Goal: Task Accomplishment & Management: Complete application form

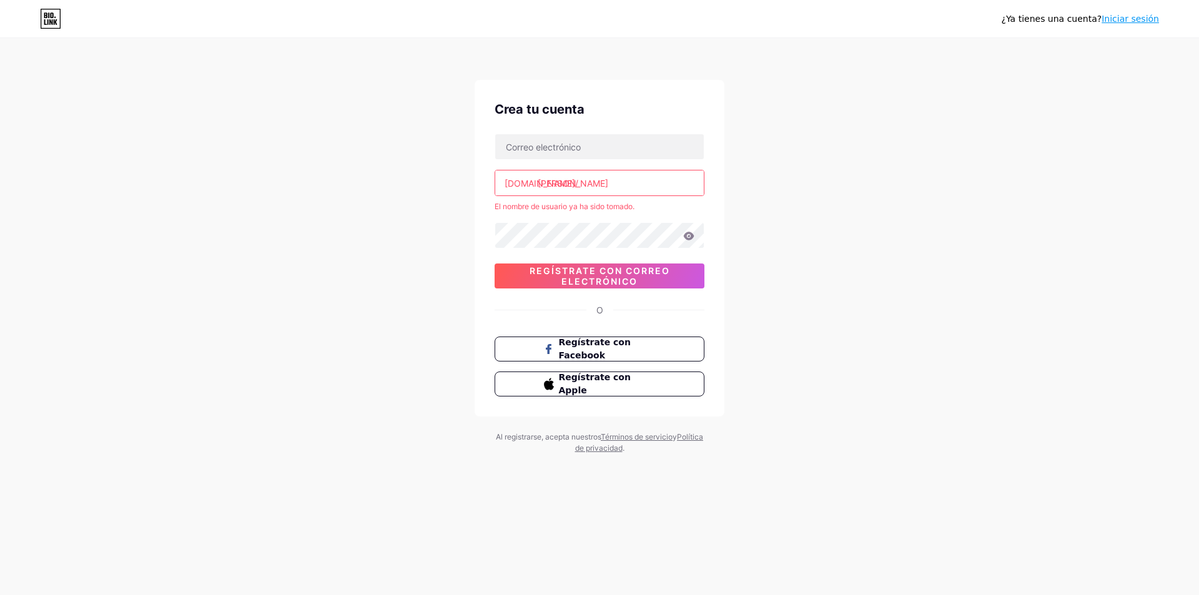
click at [571, 190] on input "[PERSON_NAME]" at bounding box center [599, 183] width 209 height 25
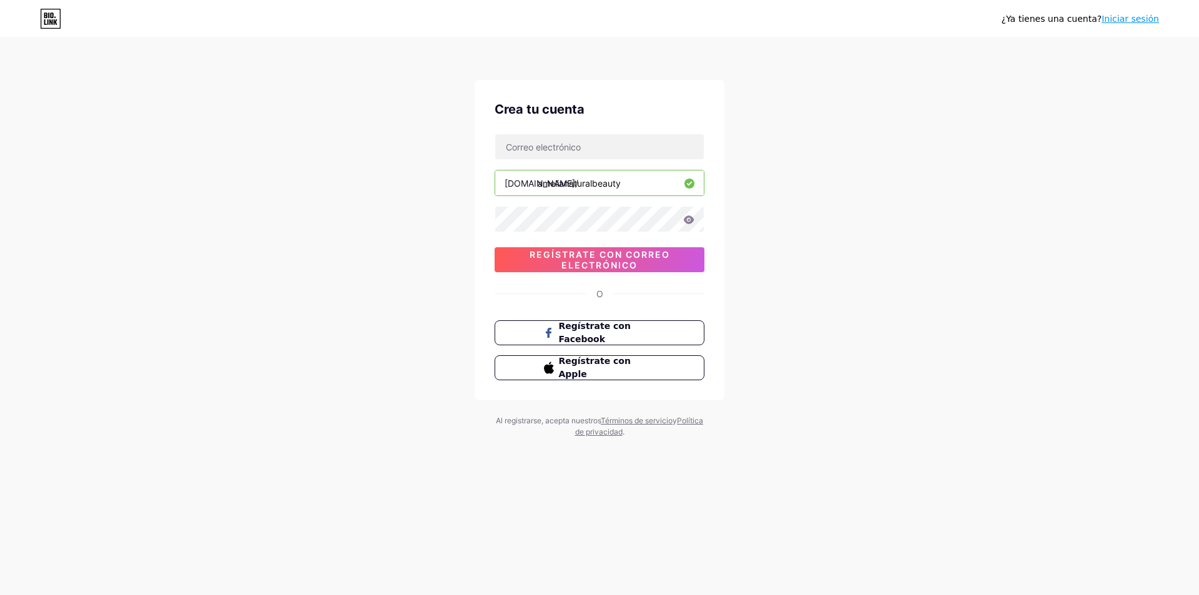
type input "amelianaturalbeauty"
click at [930, 254] on div "¿Ya tienes una cuenta? Iniciar sesión Crea tu cuenta [DOMAIN_NAME]/ amelianatur…" at bounding box center [599, 239] width 1199 height 478
click at [569, 148] on input "text" at bounding box center [599, 146] width 209 height 25
type input "[EMAIL_ADDRESS][DOMAIN_NAME]"
click at [624, 260] on font "Regístrate con correo electrónico" at bounding box center [600, 259] width 141 height 21
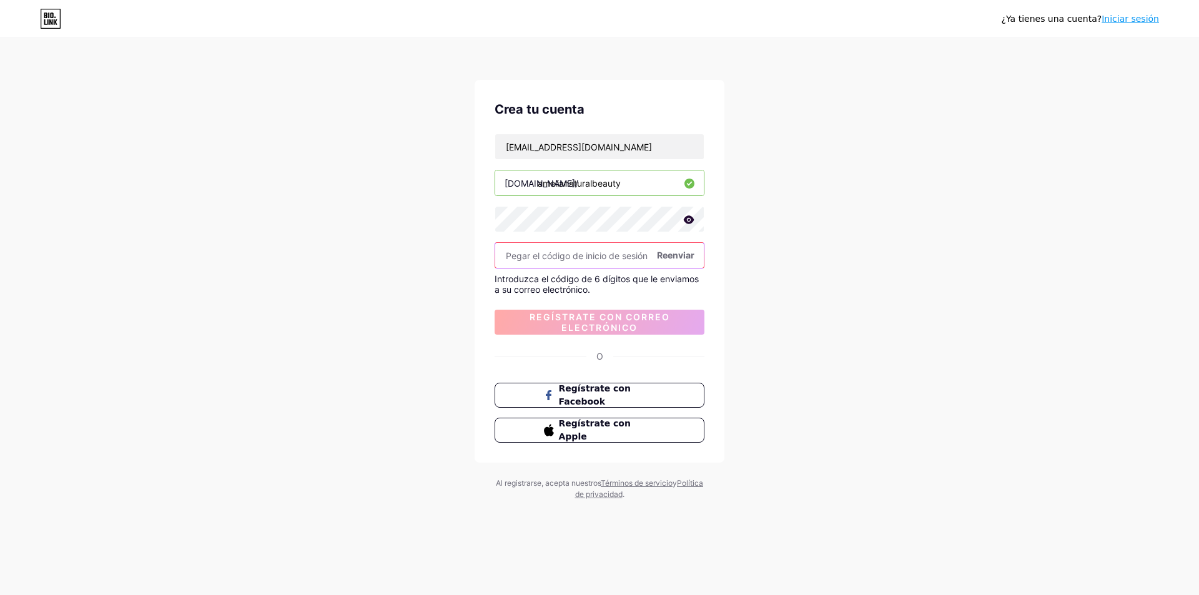
click at [601, 258] on input "text" at bounding box center [599, 255] width 209 height 25
click at [576, 261] on input "text" at bounding box center [599, 255] width 209 height 25
paste input "490762"
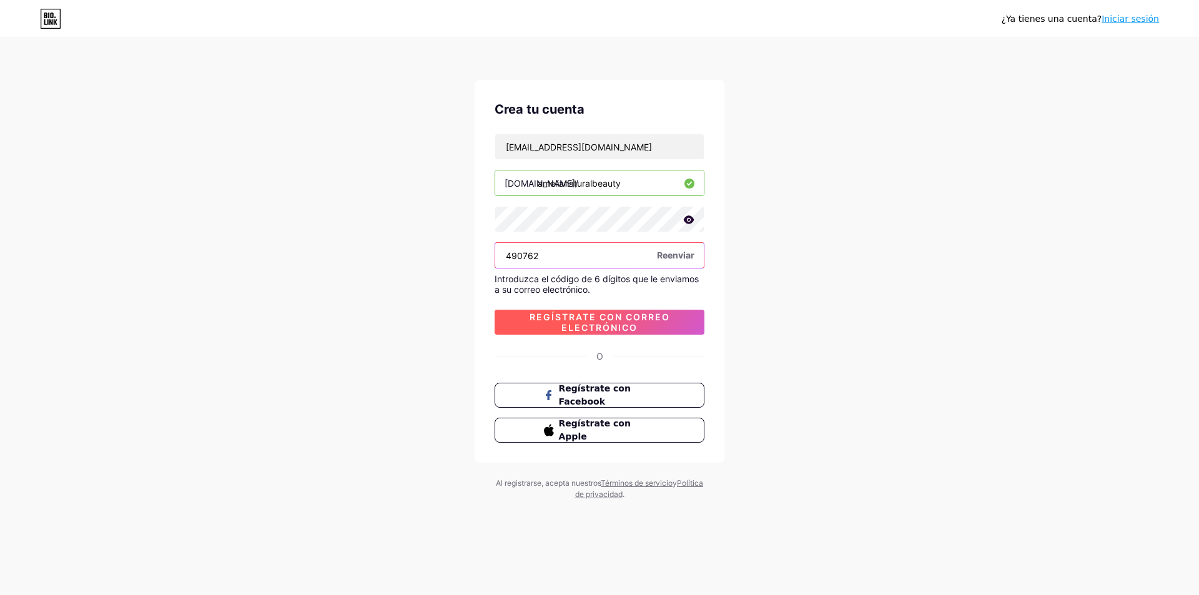
type input "490762"
click at [586, 318] on font "Regístrate con correo electrónico" at bounding box center [600, 322] width 141 height 21
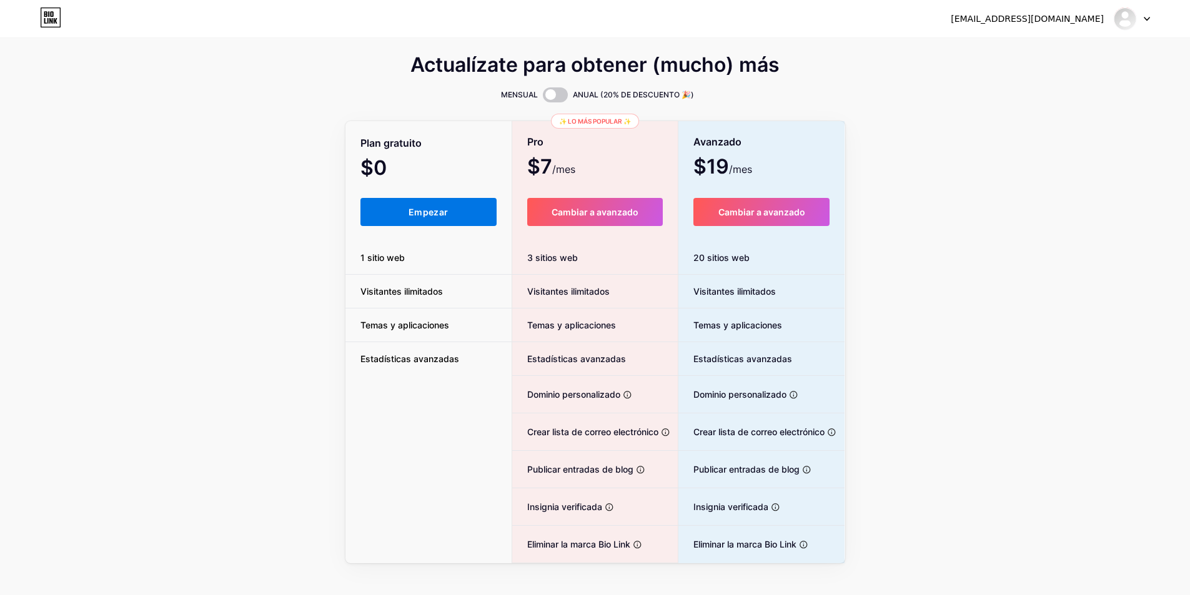
click at [428, 215] on font "Empezar" at bounding box center [427, 212] width 39 height 11
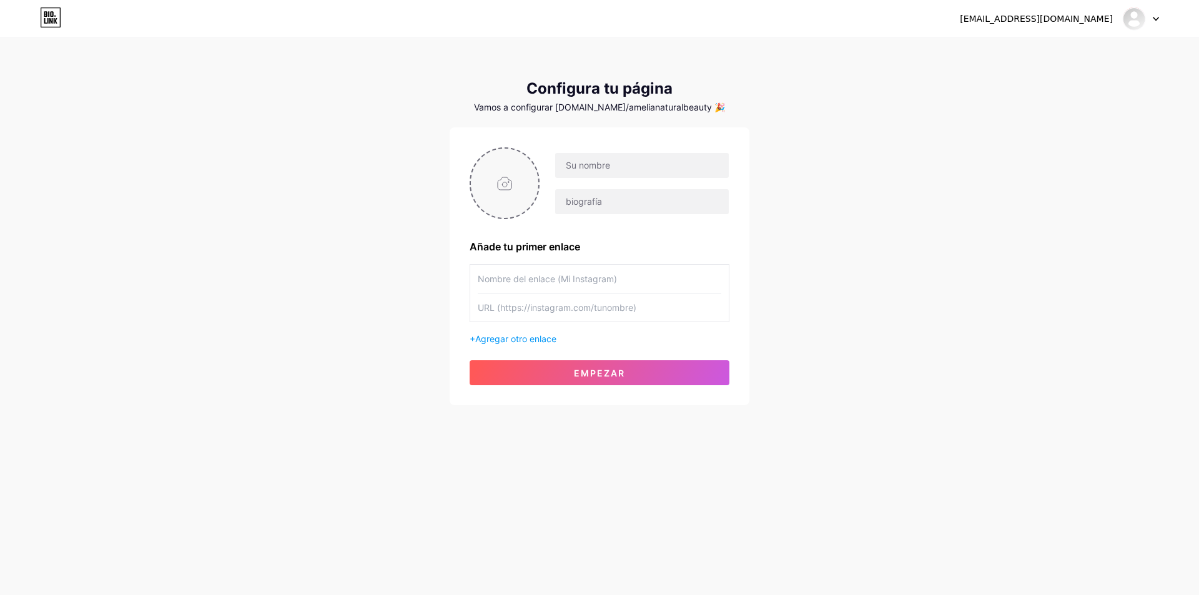
click at [505, 175] on input "file" at bounding box center [504, 183] width 67 height 69
type input "C:\fakepath\Imagen de WhatsApp [DATE] a las 10.03.04_4bd56ad9.jpg"
click at [581, 170] on input "text" at bounding box center [642, 165] width 174 height 25
type input "a"
type input "[PERSON_NAME] BEAUTY"
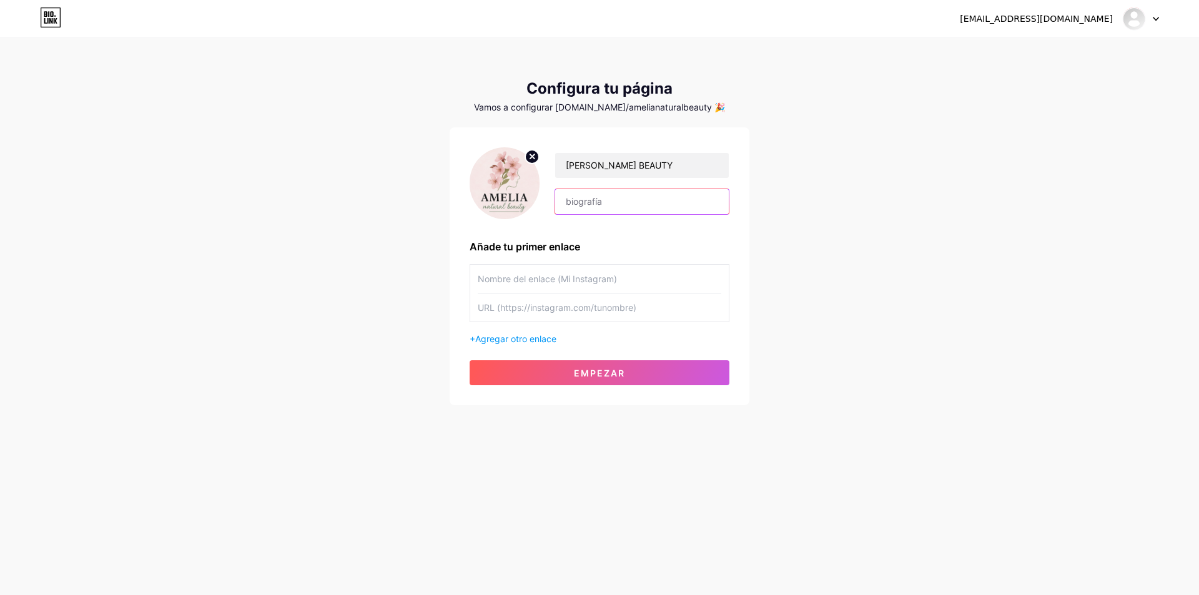
click at [609, 200] on input "text" at bounding box center [642, 201] width 174 height 25
type input "Haz de la felicidad un habito y de cuidado facial una rutina."
click at [531, 289] on input "text" at bounding box center [600, 279] width 244 height 28
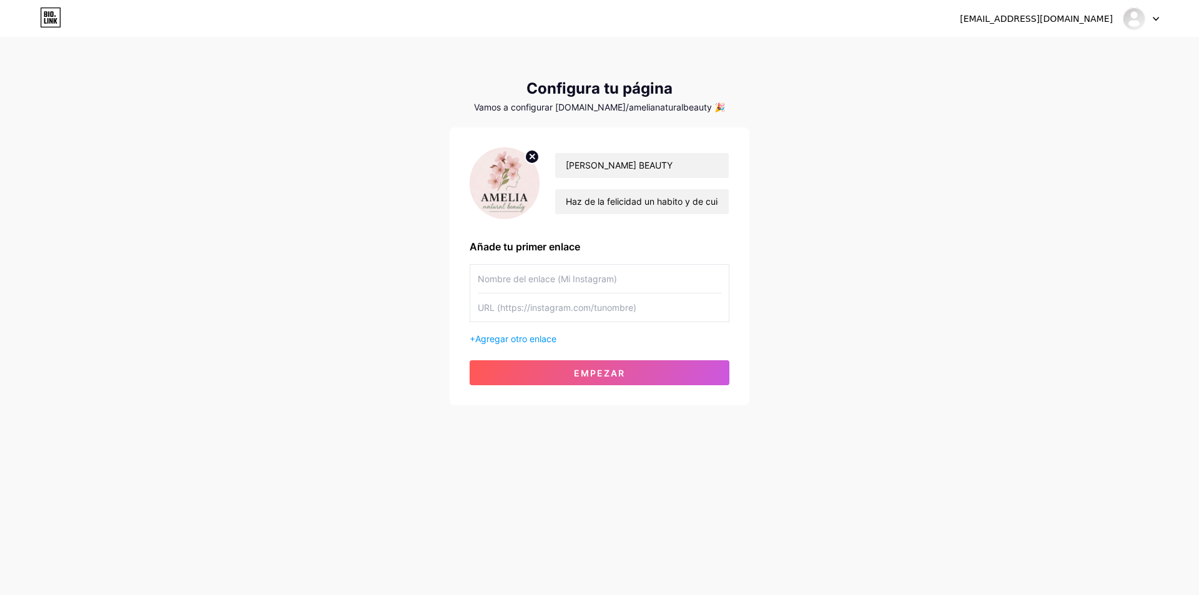
click at [584, 280] on input "text" at bounding box center [600, 279] width 244 height 28
paste input "[URL][DOMAIN_NAME]"
type input "[URL][DOMAIN_NAME]"
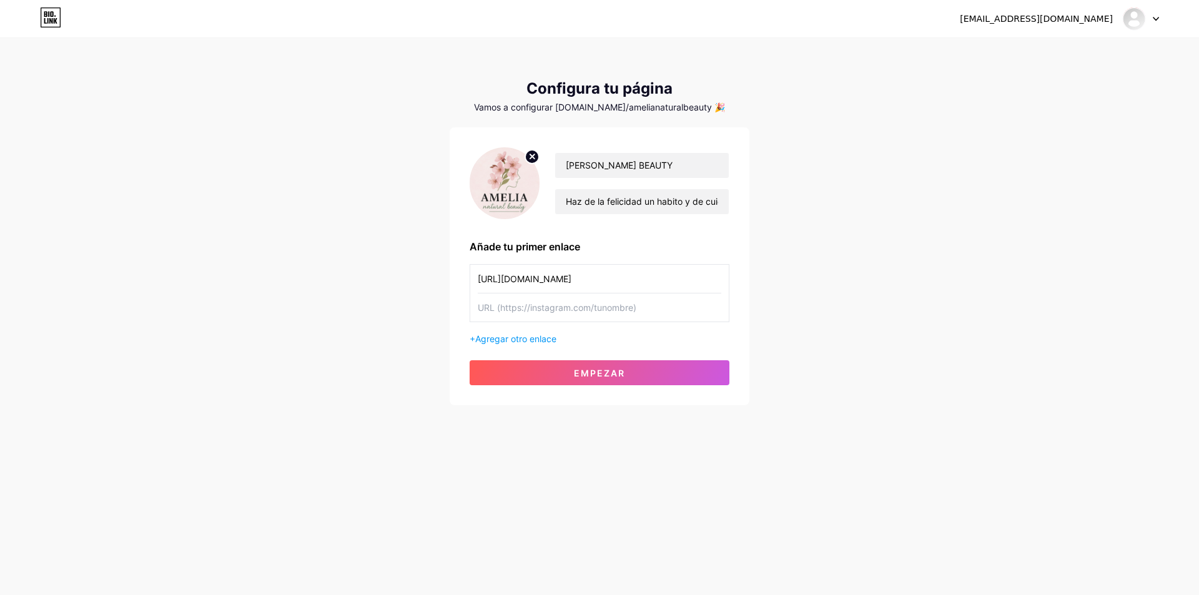
click at [555, 315] on input "text" at bounding box center [600, 308] width 244 height 28
click at [533, 317] on input "text" at bounding box center [600, 308] width 244 height 28
paste input "[URL][DOMAIN_NAME]"
type input "[URL][DOMAIN_NAME]"
click at [605, 373] on font "Empezar" at bounding box center [599, 373] width 51 height 11
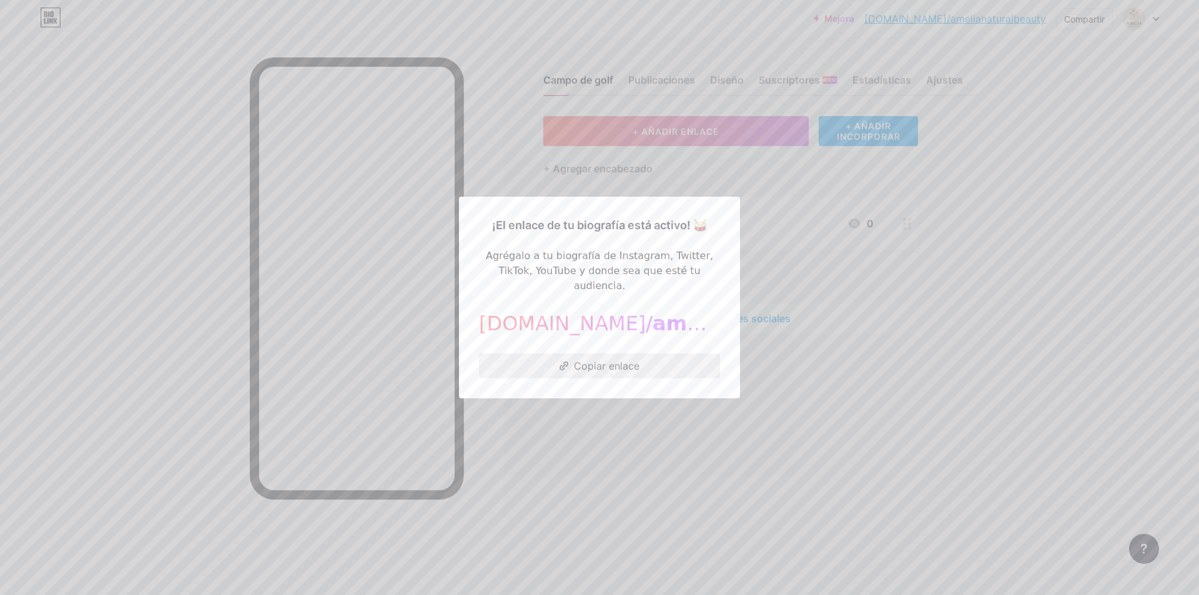
click at [653, 355] on button "Copiar enlace" at bounding box center [599, 365] width 241 height 25
click at [563, 362] on icon at bounding box center [564, 366] width 9 height 9
drag, startPoint x: 631, startPoint y: 397, endPoint x: 661, endPoint y: 423, distance: 40.2
click at [631, 398] on div at bounding box center [599, 297] width 1199 height 595
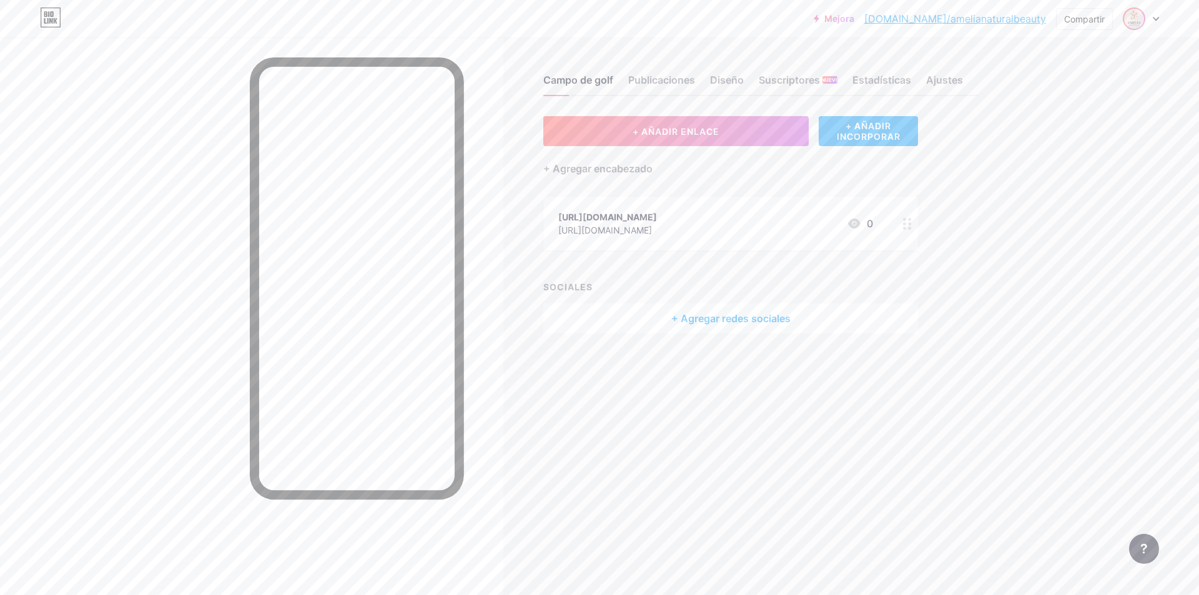
click at [1138, 21] on img at bounding box center [1134, 19] width 20 height 20
click at [1118, 313] on div "Mejora [DOMAIN_NAME]/[PERSON_NAME]... [DOMAIN_NAME]/amelianaturalbeauty Compart…" at bounding box center [599, 297] width 1199 height 595
click at [580, 172] on font "+ Agregar encabezado" at bounding box center [597, 168] width 109 height 12
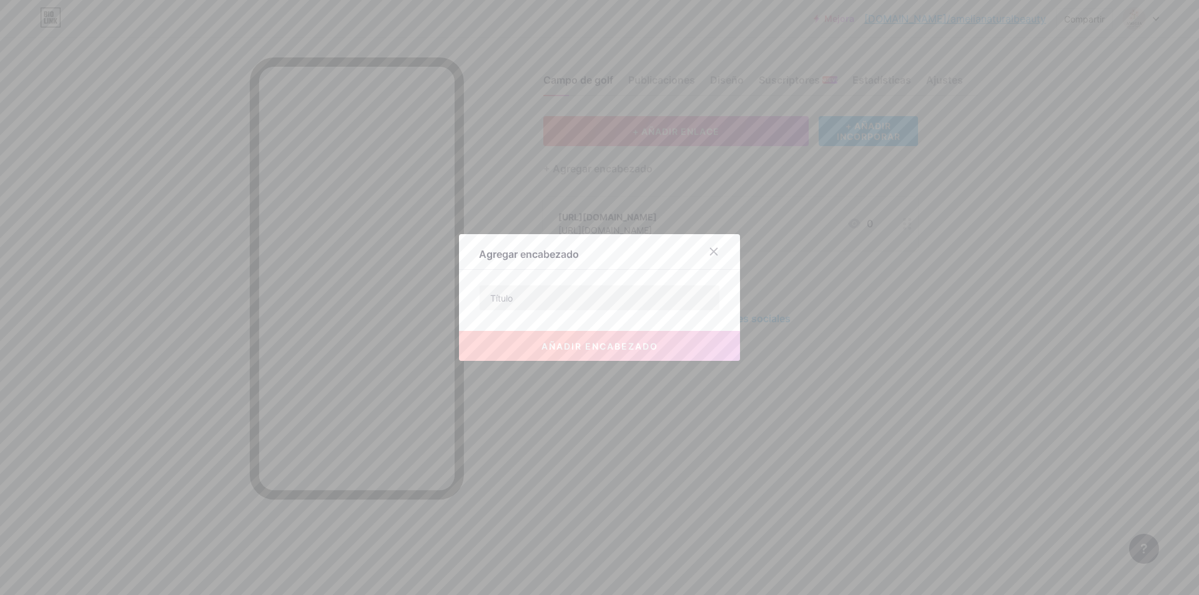
click at [1015, 351] on div at bounding box center [599, 297] width 1199 height 595
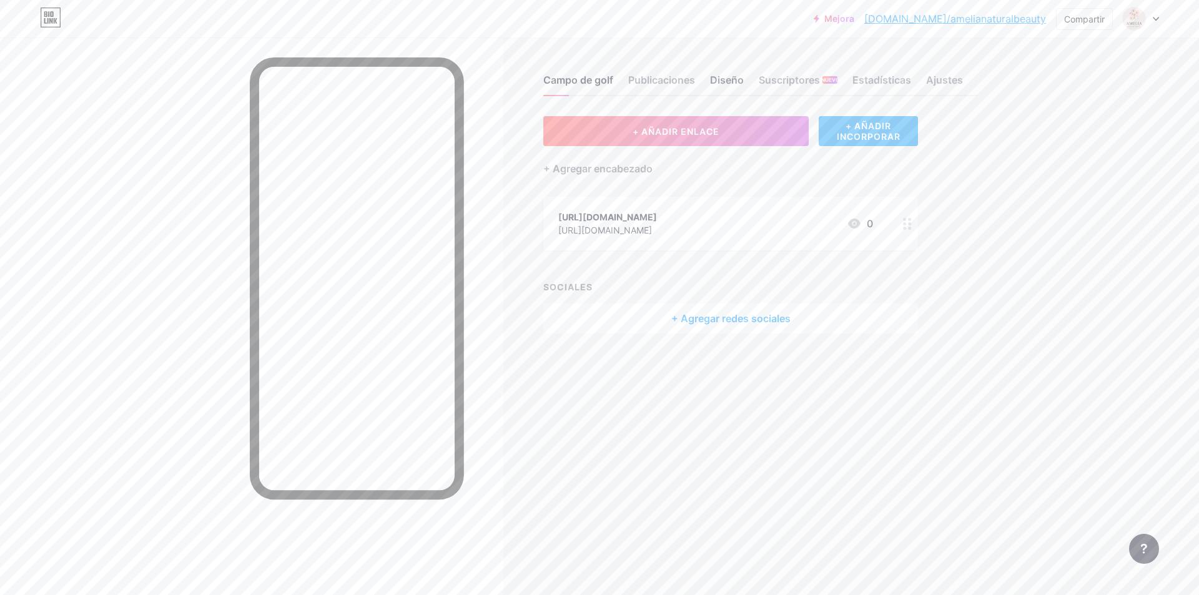
click at [716, 82] on font "Diseño" at bounding box center [727, 80] width 34 height 12
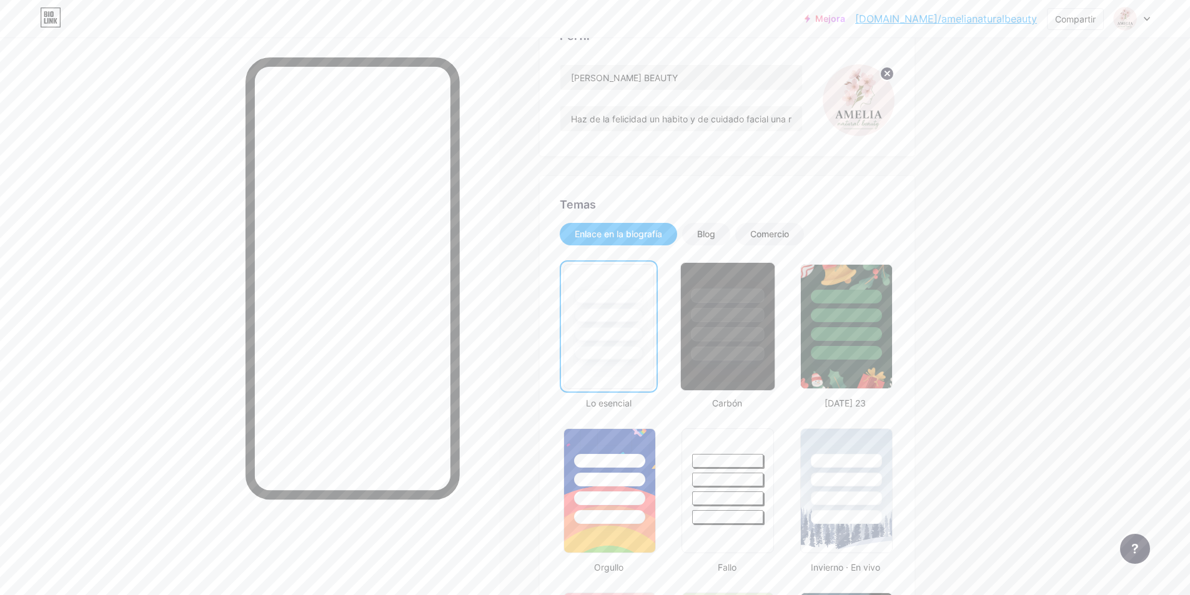
scroll to position [125, 0]
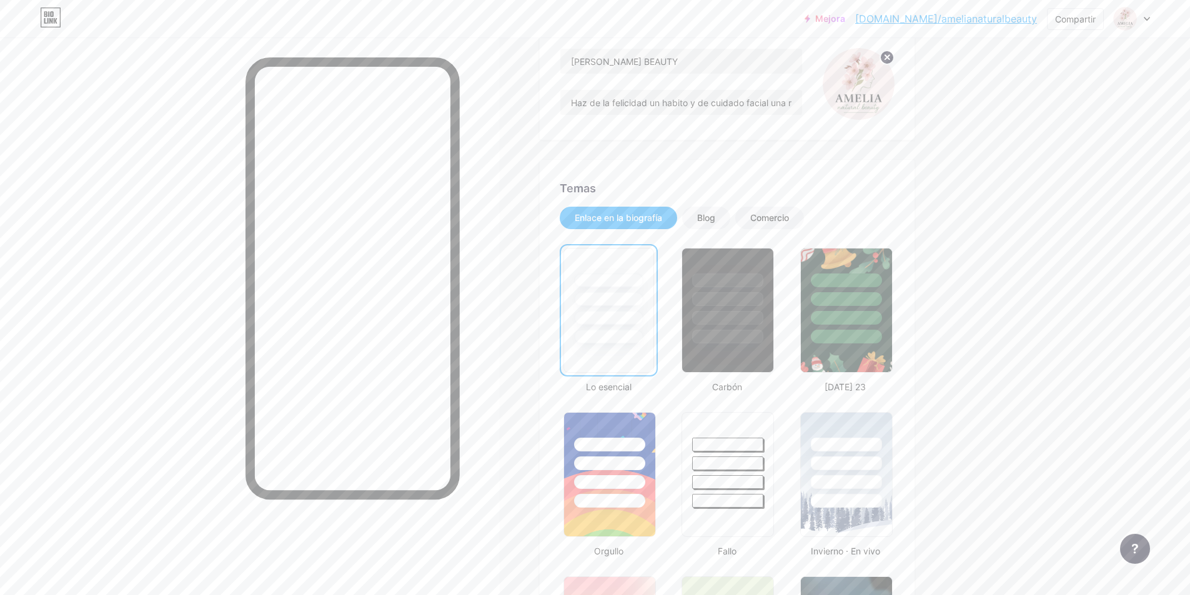
click at [723, 219] on div "Blog" at bounding box center [706, 218] width 48 height 22
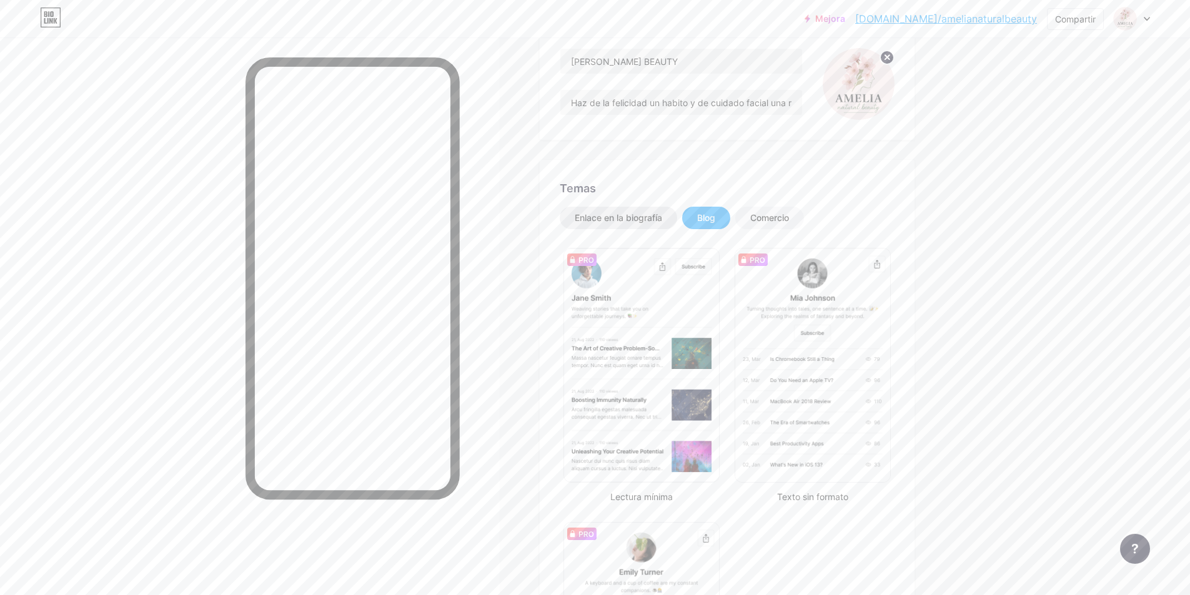
click at [650, 219] on font "Enlace en la biografía" at bounding box center [618, 217] width 87 height 11
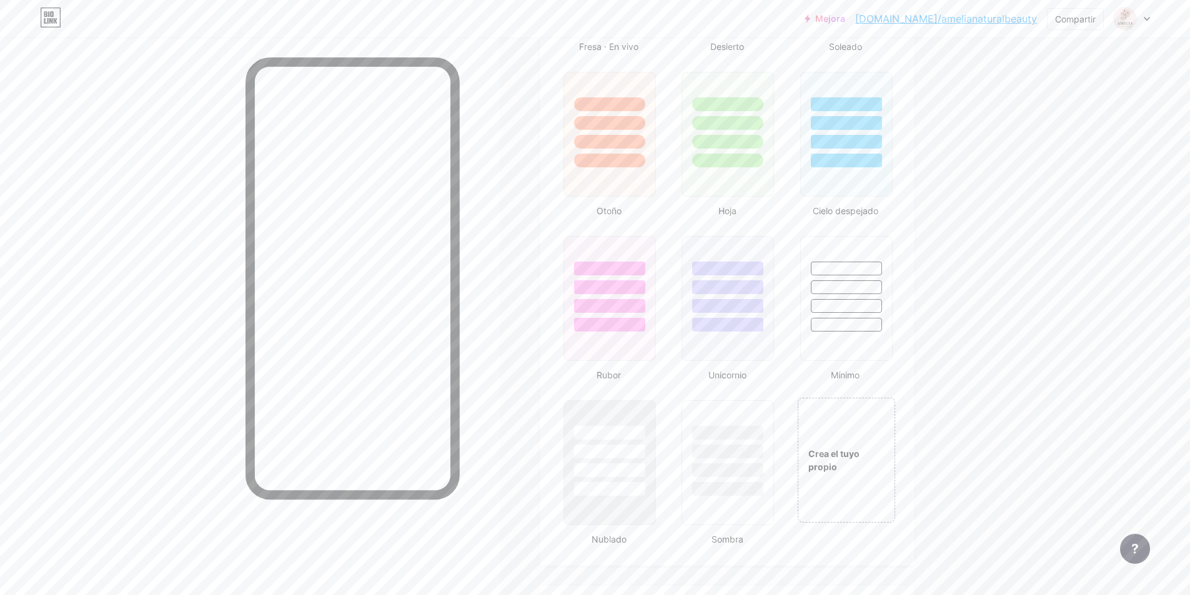
scroll to position [1124, 0]
click at [594, 339] on div at bounding box center [609, 296] width 95 height 129
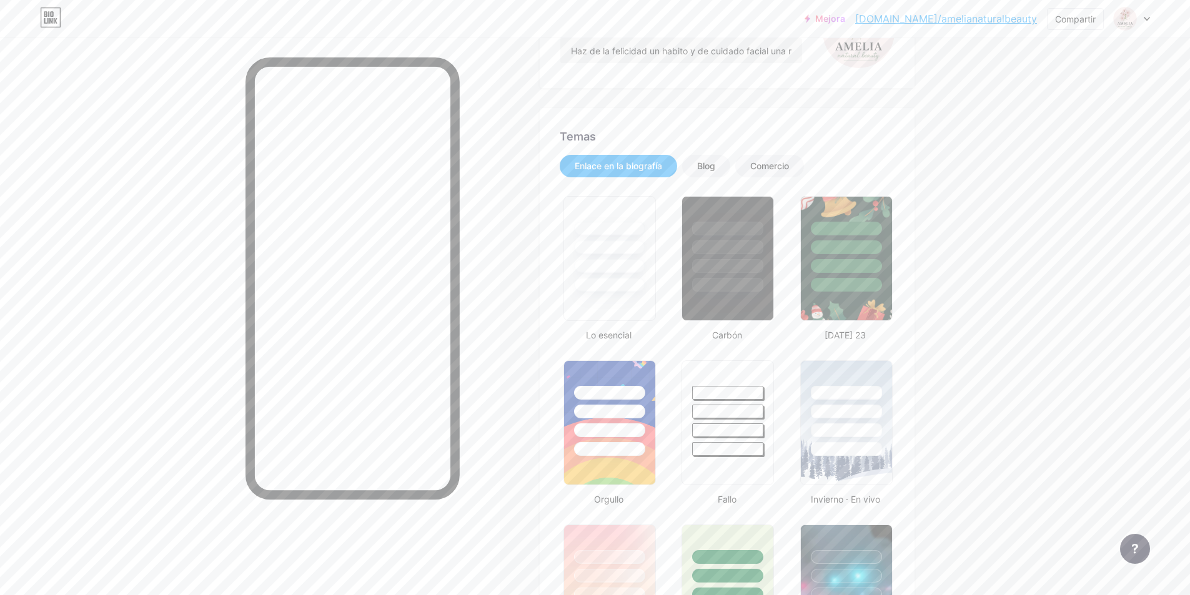
scroll to position [0, 0]
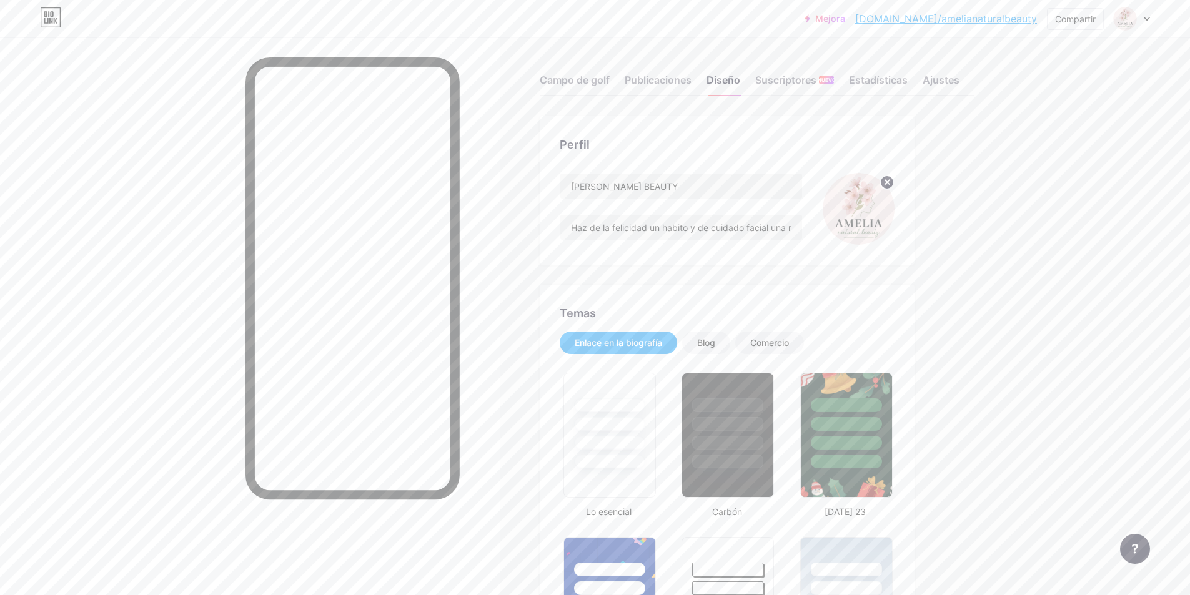
click at [1143, 16] on div at bounding box center [1132, 18] width 36 height 22
click at [1113, 89] on font "[DOMAIN_NAME]/amelianaturalbeauty" at bounding box center [1099, 86] width 139 height 9
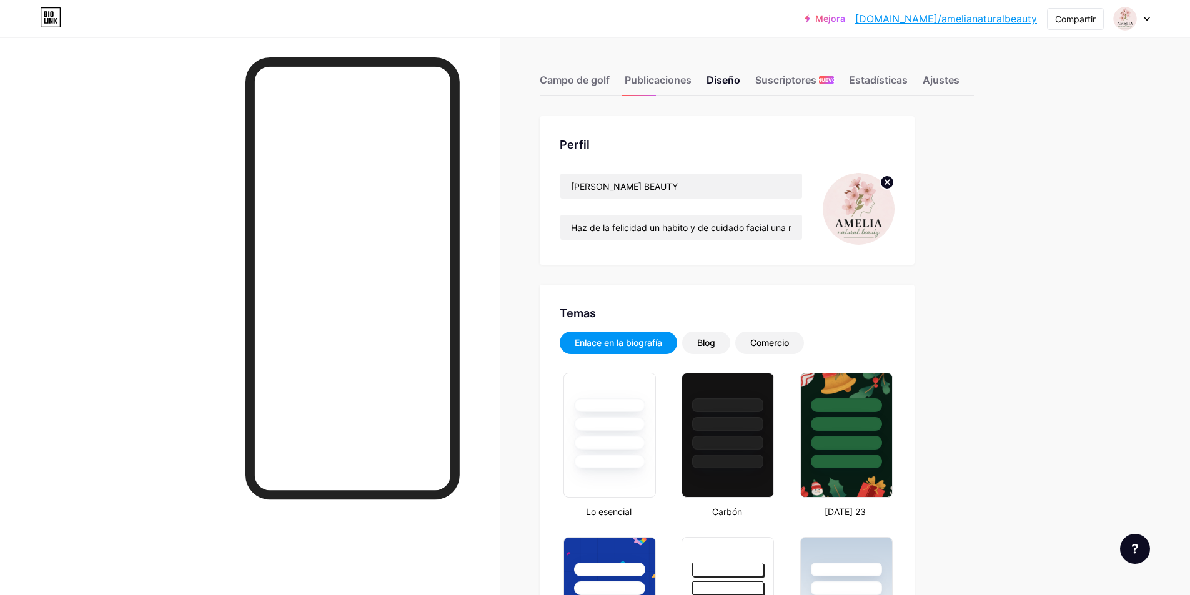
drag, startPoint x: 1127, startPoint y: 222, endPoint x: 1119, endPoint y: 219, distance: 8.7
click at [963, 21] on font "[DOMAIN_NAME]/amelianaturalbeauty" at bounding box center [946, 18] width 182 height 12
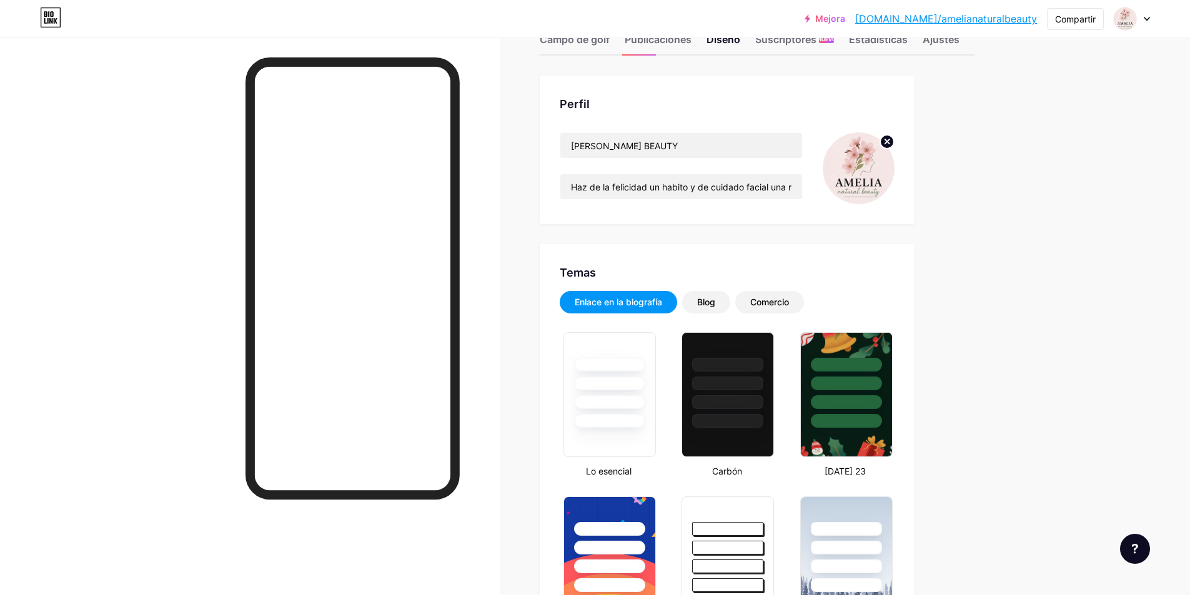
scroll to position [62, 0]
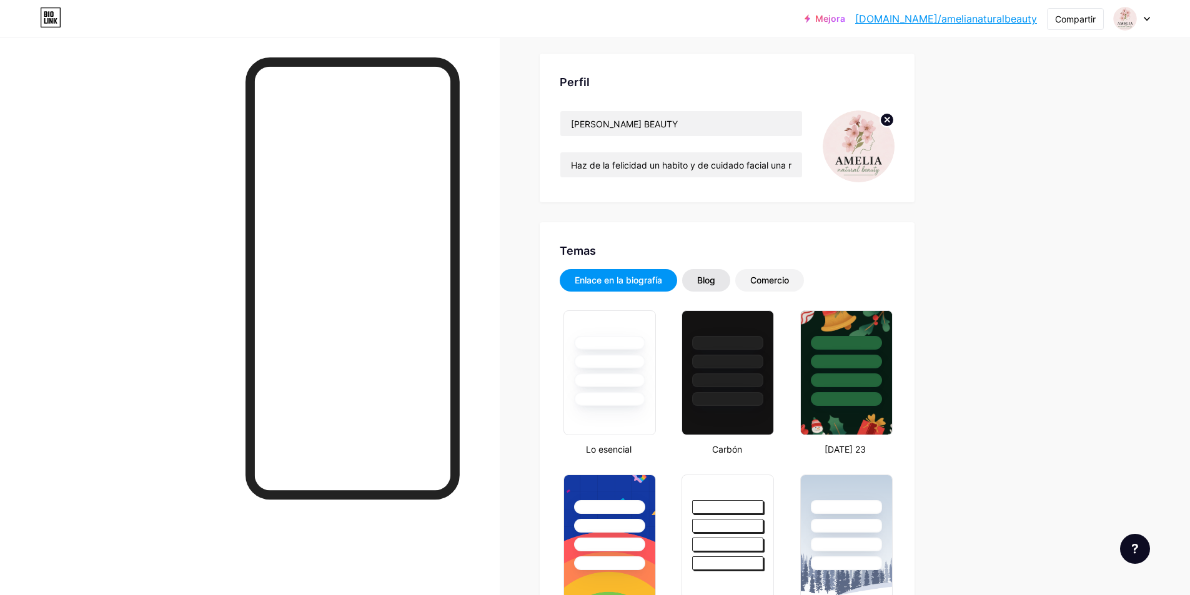
click at [709, 286] on div "Blog" at bounding box center [706, 280] width 18 height 12
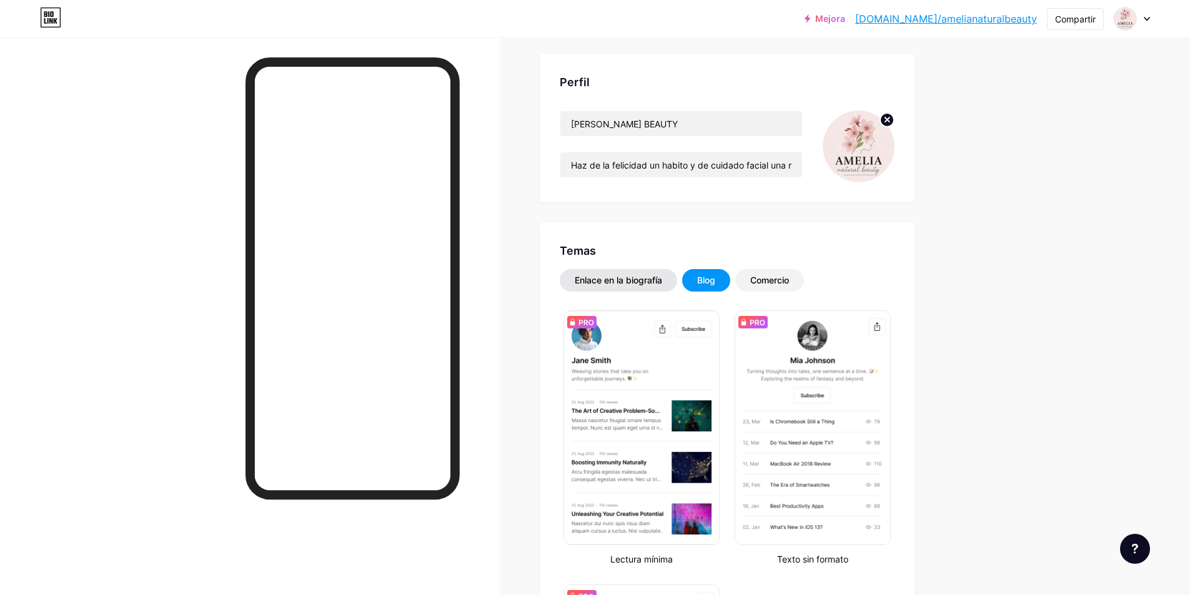
click at [601, 289] on div "Enlace en la biografía" at bounding box center [618, 280] width 117 height 22
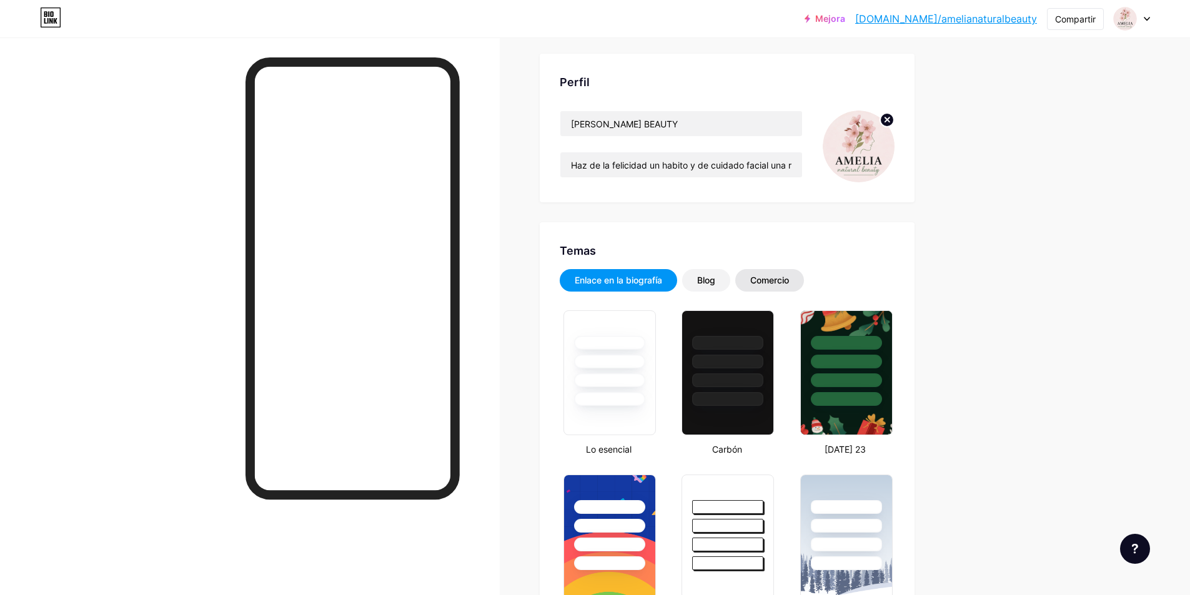
click at [803, 280] on div "Comercio" at bounding box center [769, 280] width 69 height 22
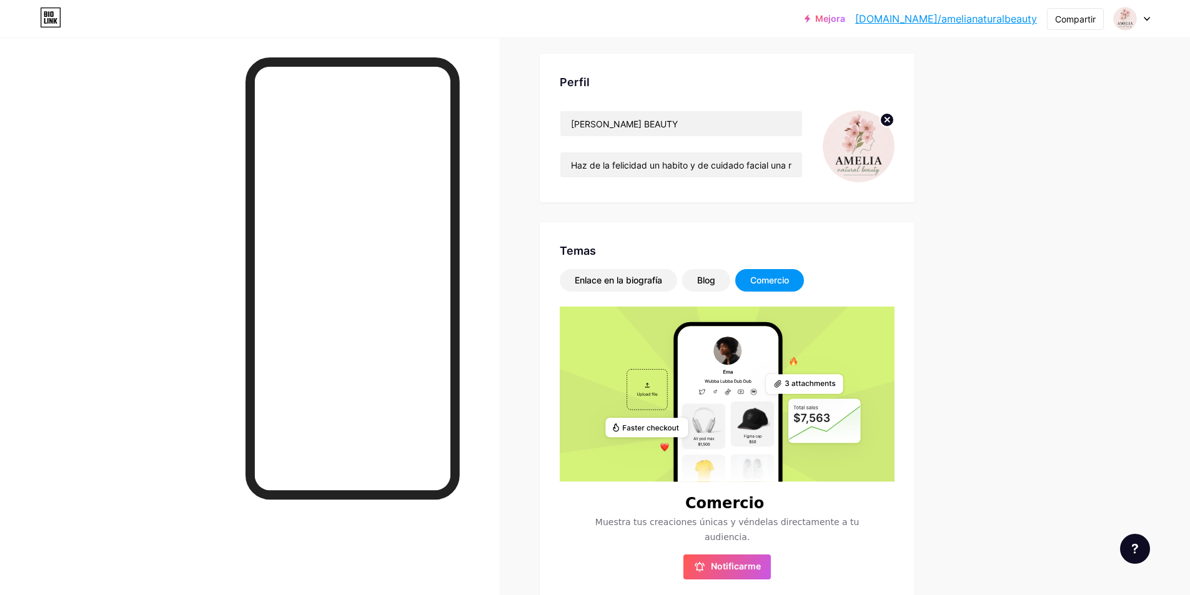
click at [778, 282] on font "Comercio" at bounding box center [769, 280] width 39 height 11
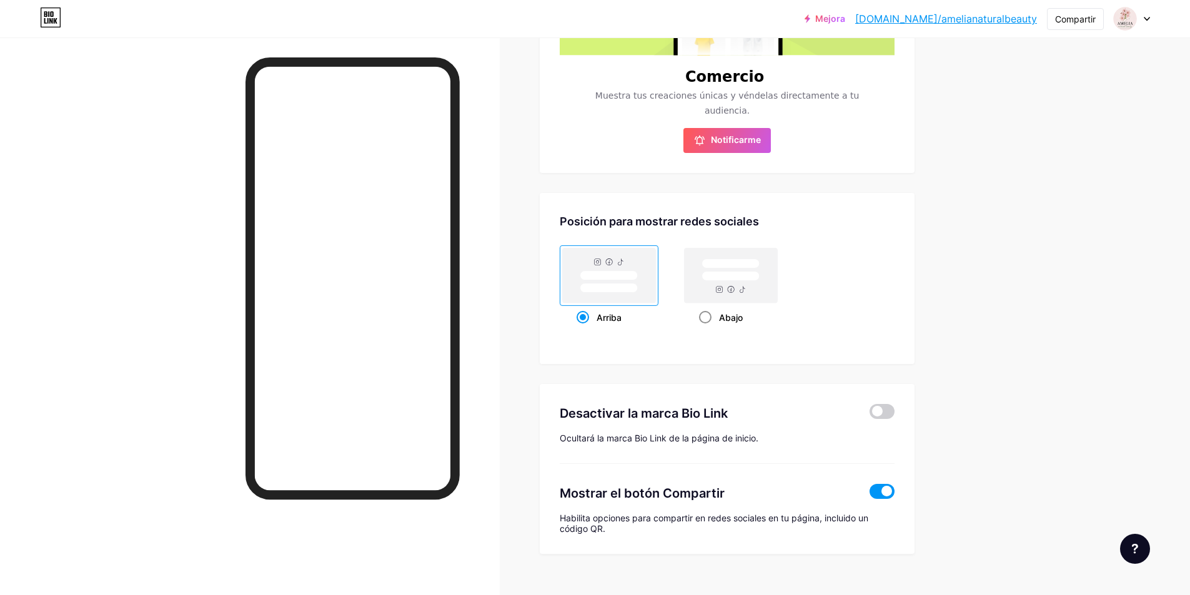
scroll to position [511, 0]
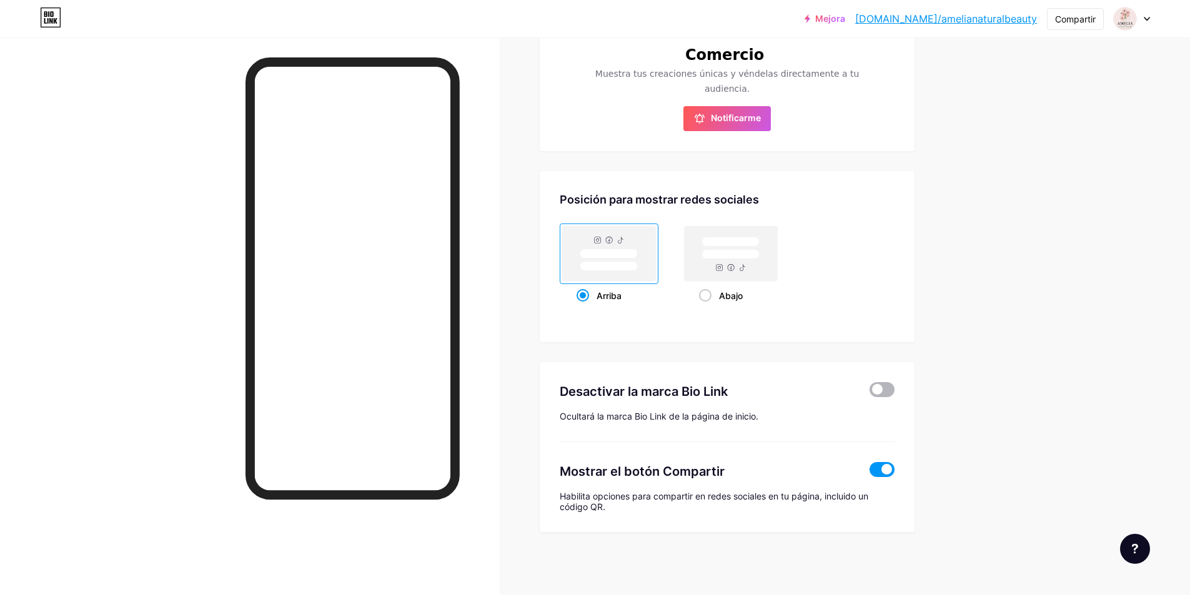
click at [889, 391] on span at bounding box center [881, 389] width 25 height 15
click at [869, 393] on input "checkbox" at bounding box center [869, 393] width 0 height 0
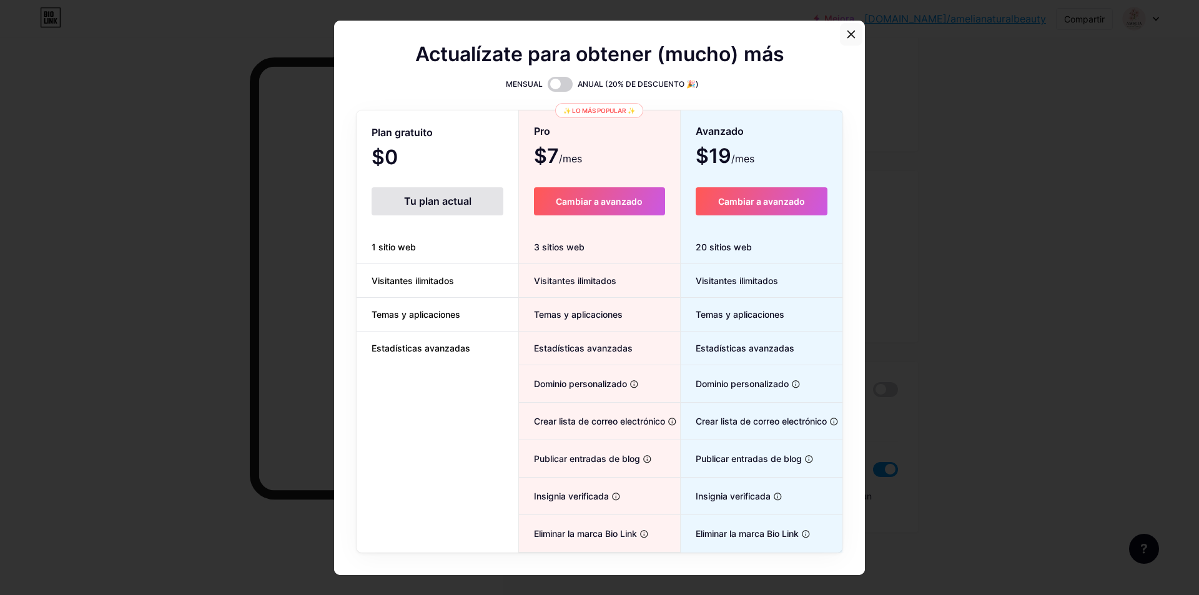
click at [849, 29] on icon at bounding box center [851, 34] width 10 height 10
